Goal: Information Seeking & Learning: Learn about a topic

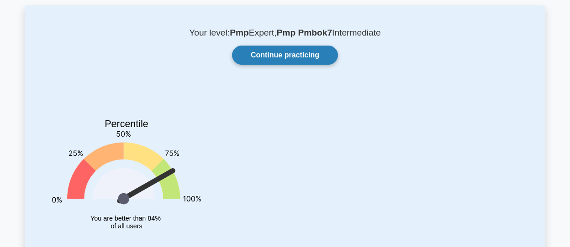
scroll to position [46, 0]
click at [301, 58] on link "Continue practicing" at bounding box center [285, 55] width 106 height 19
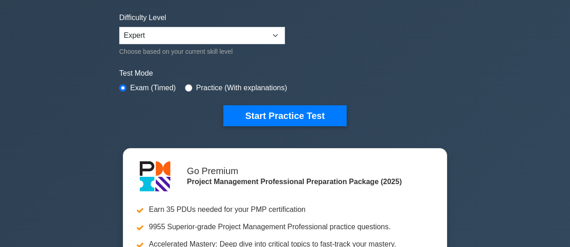
scroll to position [274, 0]
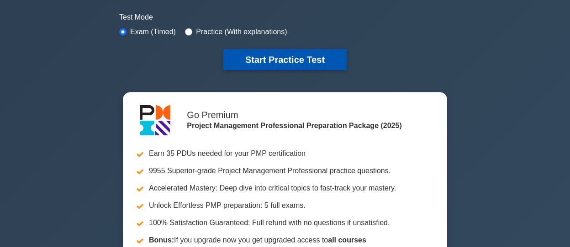
click at [285, 65] on button "Start Practice Test" at bounding box center [284, 59] width 123 height 21
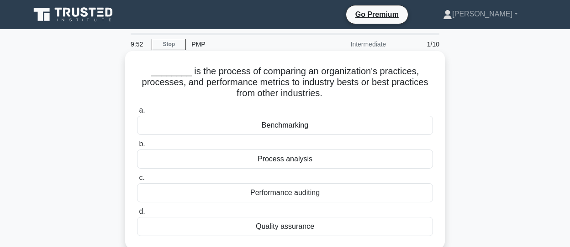
click at [271, 126] on div "Benchmarking" at bounding box center [285, 125] width 296 height 19
click at [137, 114] on input "a. Benchmarking" at bounding box center [137, 111] width 0 height 6
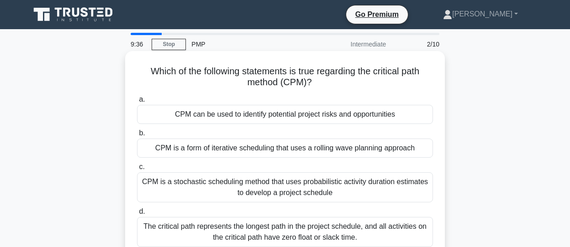
scroll to position [46, 0]
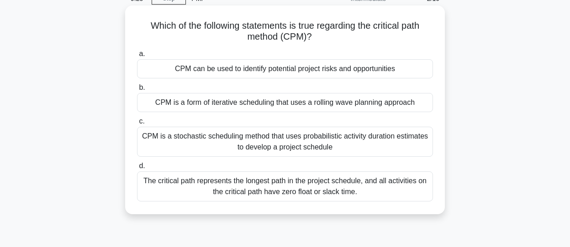
click at [336, 187] on div "The critical path represents the longest path in the project schedule, and all …" at bounding box center [285, 187] width 296 height 30
click at [137, 169] on input "d. The critical path represents the longest path in the project schedule, and a…" at bounding box center [137, 166] width 0 height 6
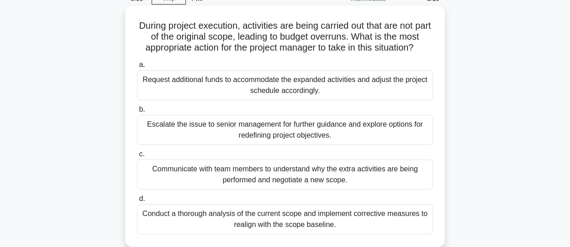
click at [315, 220] on div "Conduct a thorough analysis of the current scope and implement corrective measu…" at bounding box center [285, 219] width 296 height 30
click at [137, 202] on input "d. Conduct a thorough analysis of the current scope and implement corrective me…" at bounding box center [137, 199] width 0 height 6
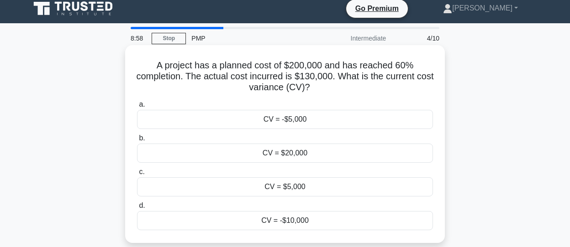
scroll to position [0, 0]
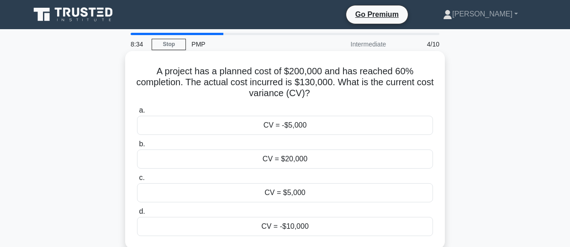
click at [297, 226] on div "CV = -$10,000" at bounding box center [285, 226] width 296 height 19
click at [137, 215] on input "d. CV = -$10,000" at bounding box center [137, 212] width 0 height 6
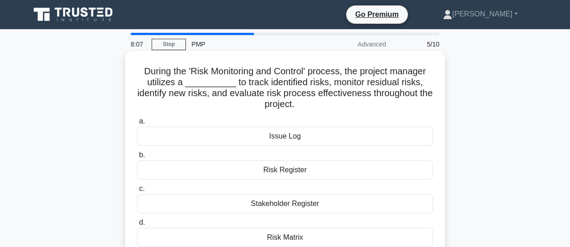
click at [301, 172] on div "Risk Register" at bounding box center [285, 170] width 296 height 19
click at [137, 158] on input "b. Risk Register" at bounding box center [137, 155] width 0 height 6
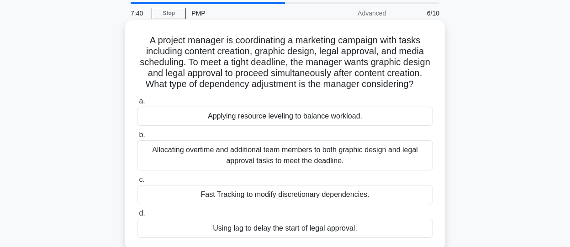
scroll to position [46, 0]
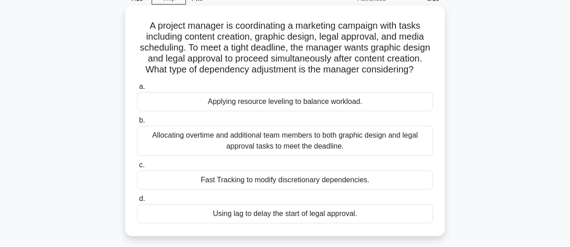
click at [240, 190] on div "Fast Tracking to modify discretionary dependencies." at bounding box center [285, 180] width 296 height 19
click at [137, 168] on input "c. Fast Tracking to modify discretionary dependencies." at bounding box center [137, 166] width 0 height 6
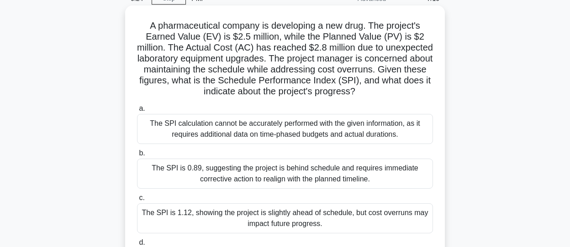
scroll to position [91, 0]
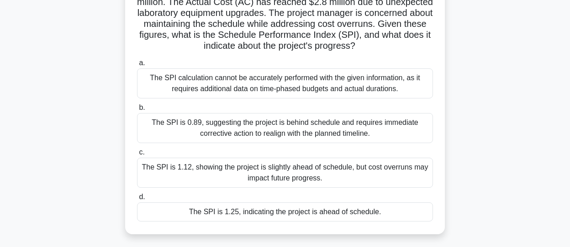
click at [271, 215] on div "The SPI is 1.25, indicating the project is ahead of schedule." at bounding box center [285, 212] width 296 height 19
click at [137, 200] on input "d. The SPI is 1.25, indicating the project is ahead of schedule." at bounding box center [137, 197] width 0 height 6
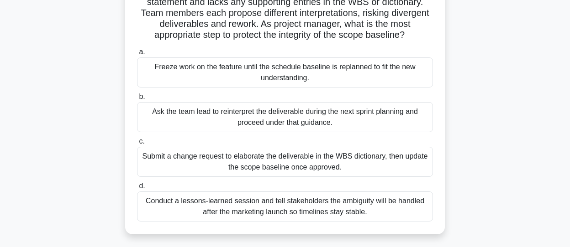
click at [296, 171] on div "Submit a change request to elaborate the deliverable in the WBS dictionary, the…" at bounding box center [285, 162] width 296 height 30
click at [137, 145] on input "c. Submit a change request to elaborate the deliverable in the WBS dictionary, …" at bounding box center [137, 142] width 0 height 6
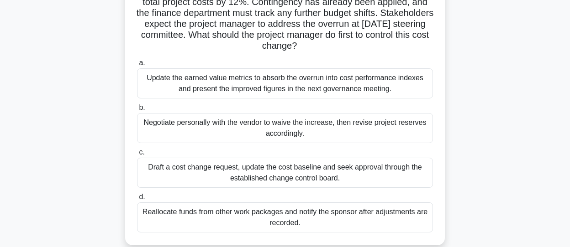
scroll to position [46, 0]
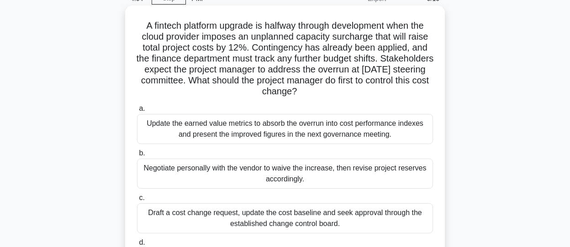
click at [325, 217] on div "Draft a cost change request, update the cost baseline and seek approval through…" at bounding box center [285, 219] width 296 height 30
click at [137, 201] on input "c. Draft a cost change request, update the cost baseline and seek approval thro…" at bounding box center [137, 198] width 0 height 6
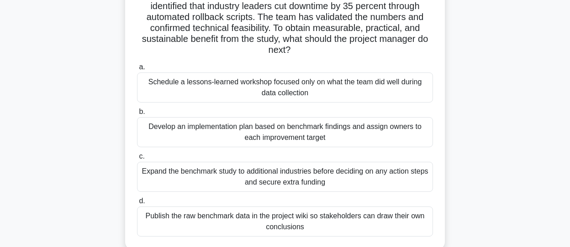
scroll to position [91, 0]
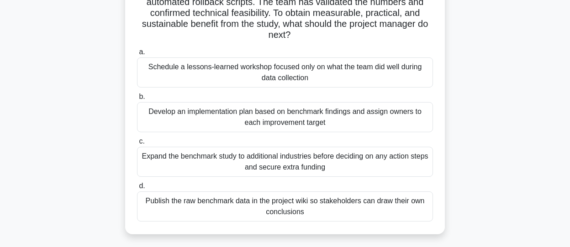
click at [248, 118] on div "Develop an implementation plan based on benchmark findings and assign owners to…" at bounding box center [285, 117] width 296 height 30
click at [137, 100] on input "b. Develop an implementation plan based on benchmark findings and assign owners…" at bounding box center [137, 97] width 0 height 6
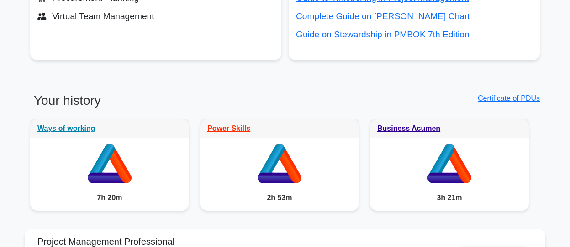
scroll to position [548, 0]
